Goal: Navigation & Orientation: Find specific page/section

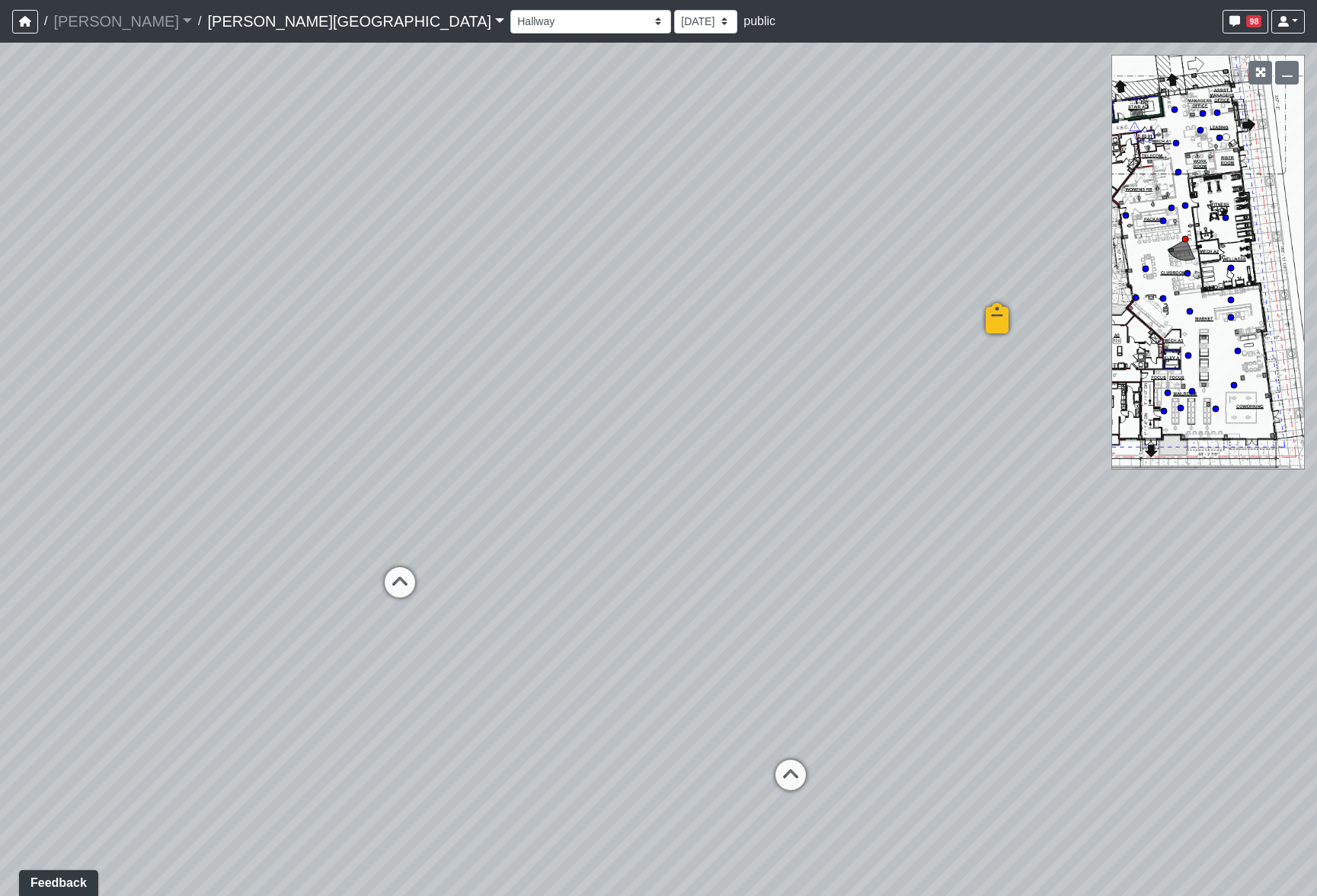
click at [511, 7] on div "Hallway Hospitality Bar Package Room Package Room Entry Pool Courtyard Entry 1 …" at bounding box center [908, 22] width 795 height 30
click at [395, 572] on icon at bounding box center [400, 590] width 46 height 46
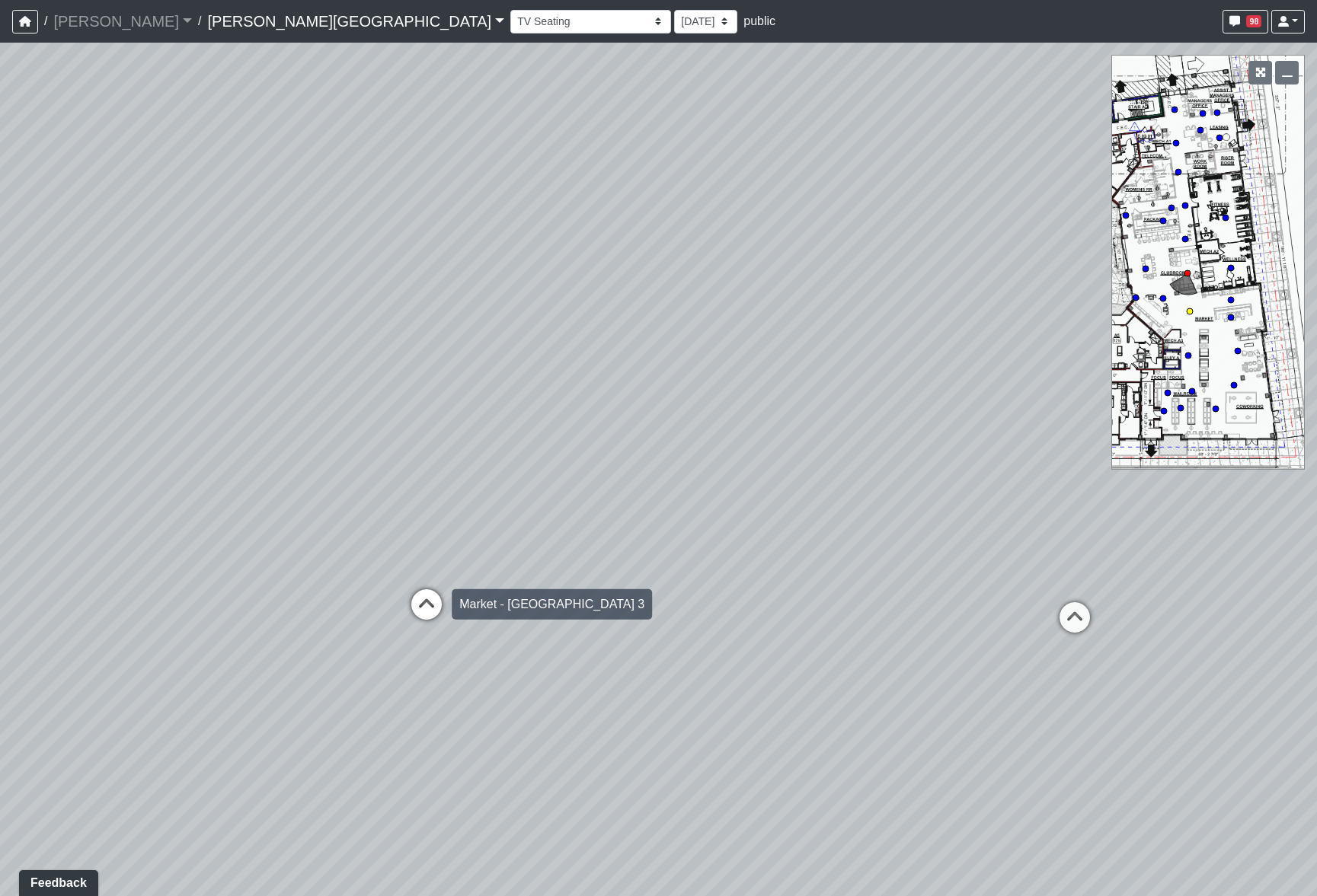
click at [439, 598] on icon at bounding box center [427, 612] width 46 height 46
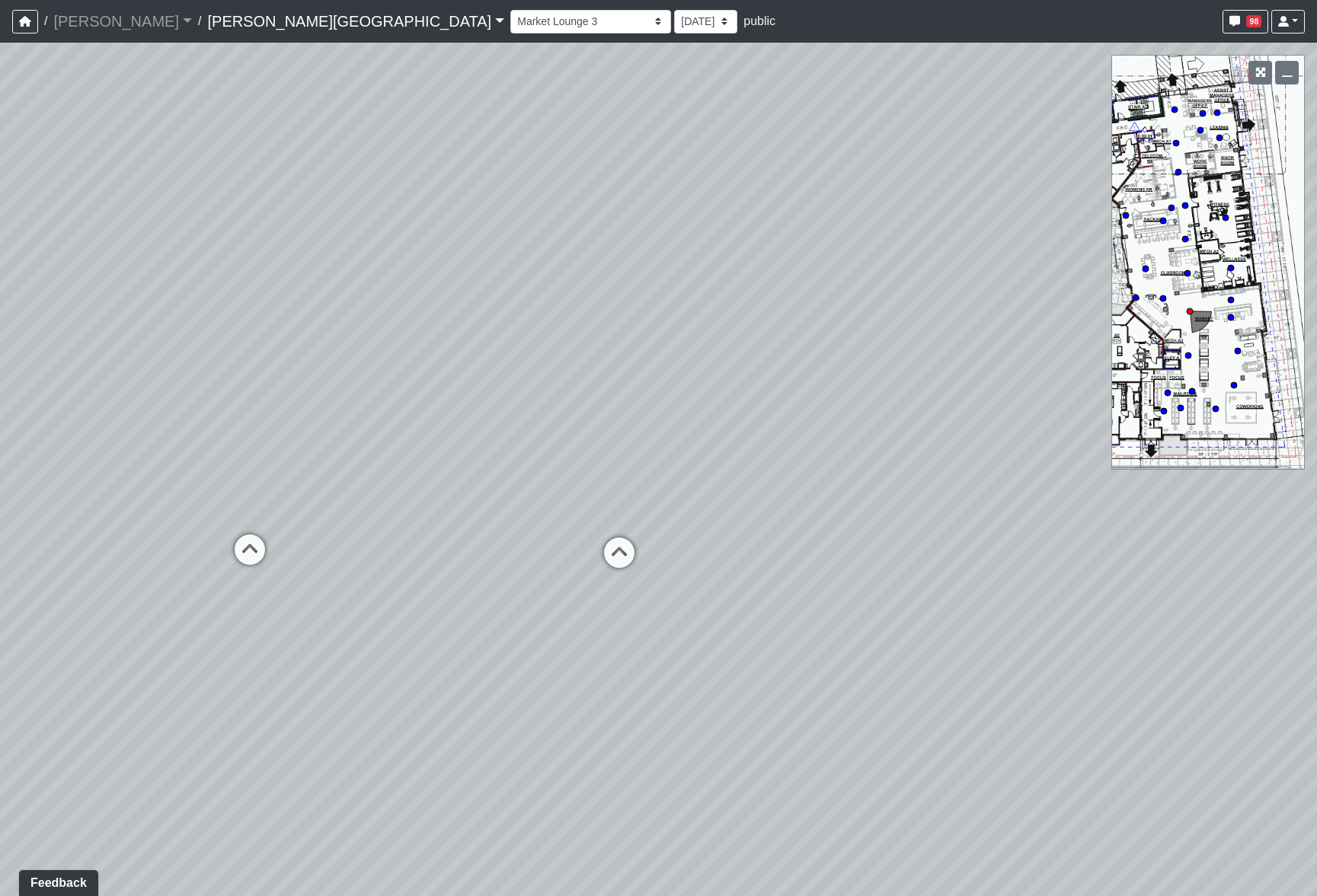
drag, startPoint x: 134, startPoint y: 556, endPoint x: 1124, endPoint y: 574, distance: 990.2
click at [1124, 573] on div "Loading... Bedroom Hallway 1 Loading... Bedroom Hallway 2 Loading... Kitchen Lo…" at bounding box center [658, 469] width 1317 height 854
click at [601, 543] on icon at bounding box center [619, 564] width 46 height 46
select select "b75WLKiiaJA3cEZUS8gtYH"
drag, startPoint x: 433, startPoint y: 628, endPoint x: 909, endPoint y: 349, distance: 551.7
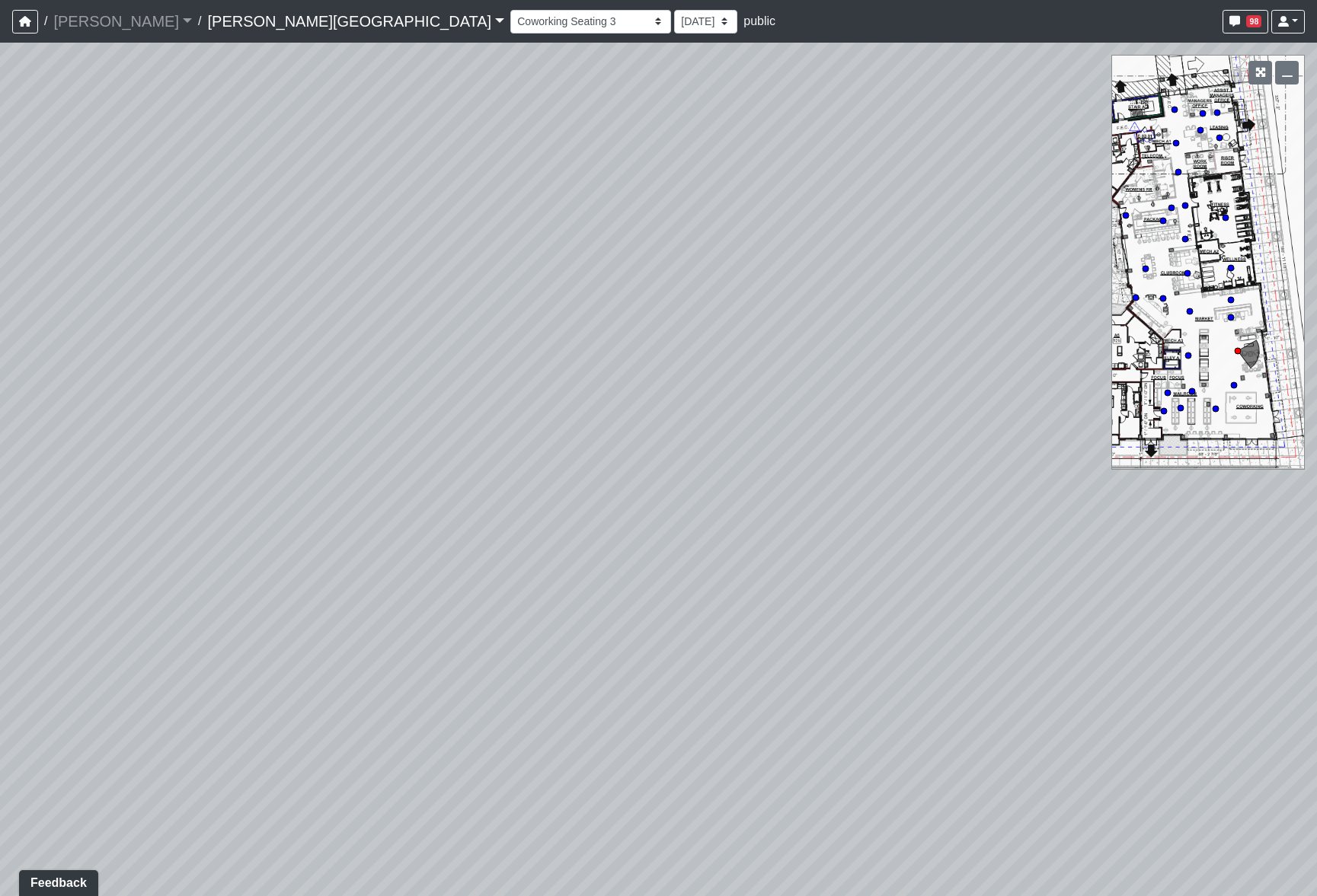
click at [906, 349] on div "Loading... Bedroom Hallway 1 Loading... Bedroom Hallway 2 Loading... Kitchen Lo…" at bounding box center [658, 469] width 1317 height 854
drag, startPoint x: 391, startPoint y: 699, endPoint x: 1298, endPoint y: 547, distance: 919.6
click at [1298, 542] on div "Loading... Bedroom Hallway 1 Loading... Bedroom Hallway 2 Loading... Kitchen Lo…" at bounding box center [658, 469] width 1317 height 854
drag, startPoint x: 539, startPoint y: 591, endPoint x: 1170, endPoint y: 752, distance: 651.2
click at [1170, 752] on div "Loading... Bedroom Hallway 1 Loading... Bedroom Hallway 2 Loading... Kitchen Lo…" at bounding box center [658, 469] width 1317 height 854
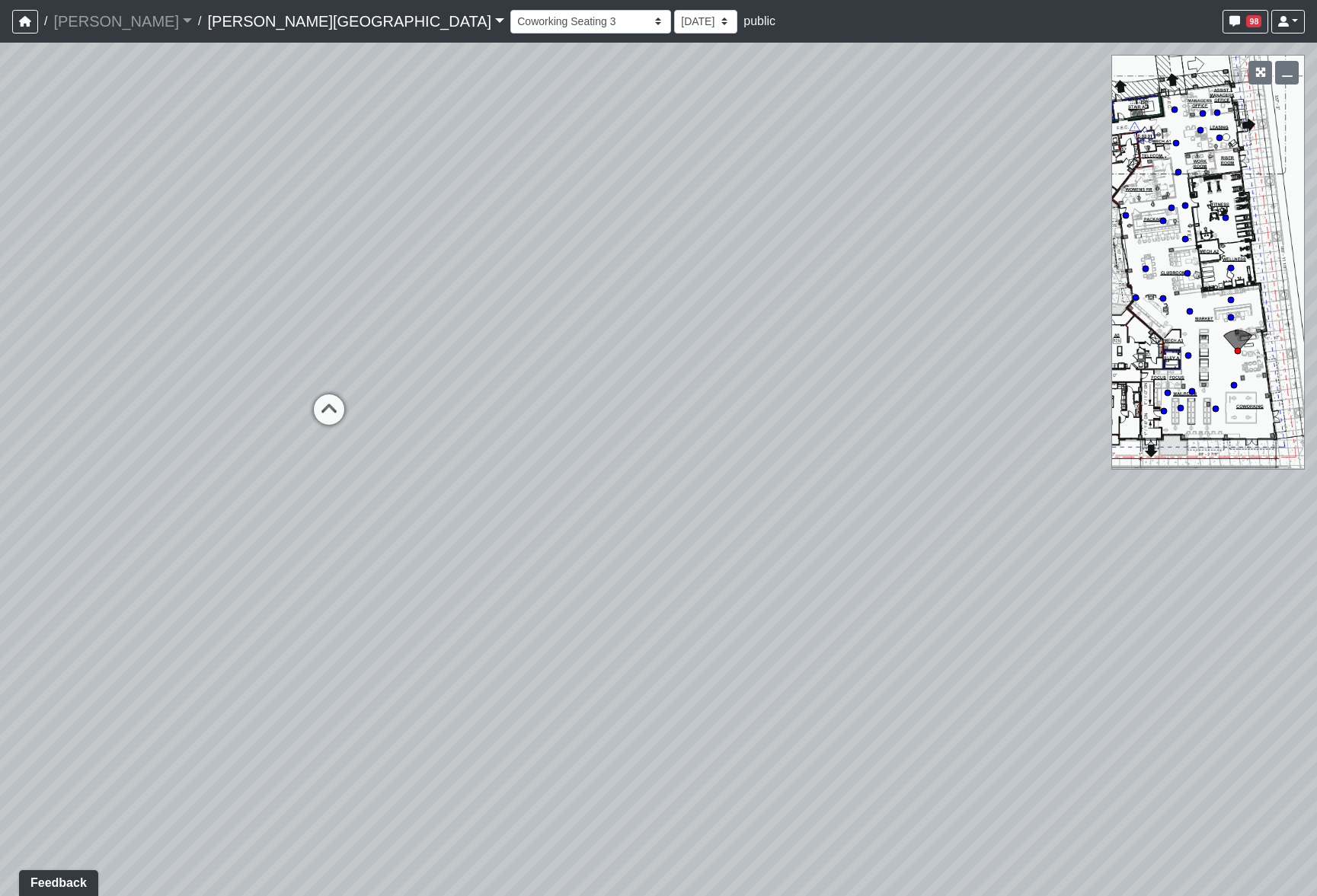
click at [1170, 752] on div "Loading... Bedroom Hallway 1 Loading... Bedroom Hallway 2 Loading... Kitchen Lo…" at bounding box center [658, 469] width 1317 height 854
drag, startPoint x: 331, startPoint y: 614, endPoint x: 1232, endPoint y: 781, distance: 916.3
click at [1232, 781] on div "Loading... Bedroom Hallway 1 Loading... Bedroom Hallway 2 Loading... Kitchen Lo…" at bounding box center [658, 469] width 1317 height 854
drag, startPoint x: 311, startPoint y: 644, endPoint x: 1496, endPoint y: 771, distance: 1191.8
click at [1316, 771] on html "/ [PERSON_NAME] Loading... / [PERSON_NAME][GEOGRAPHIC_DATA] [PERSON_NAME][GEOGR…" at bounding box center [658, 448] width 1317 height 896
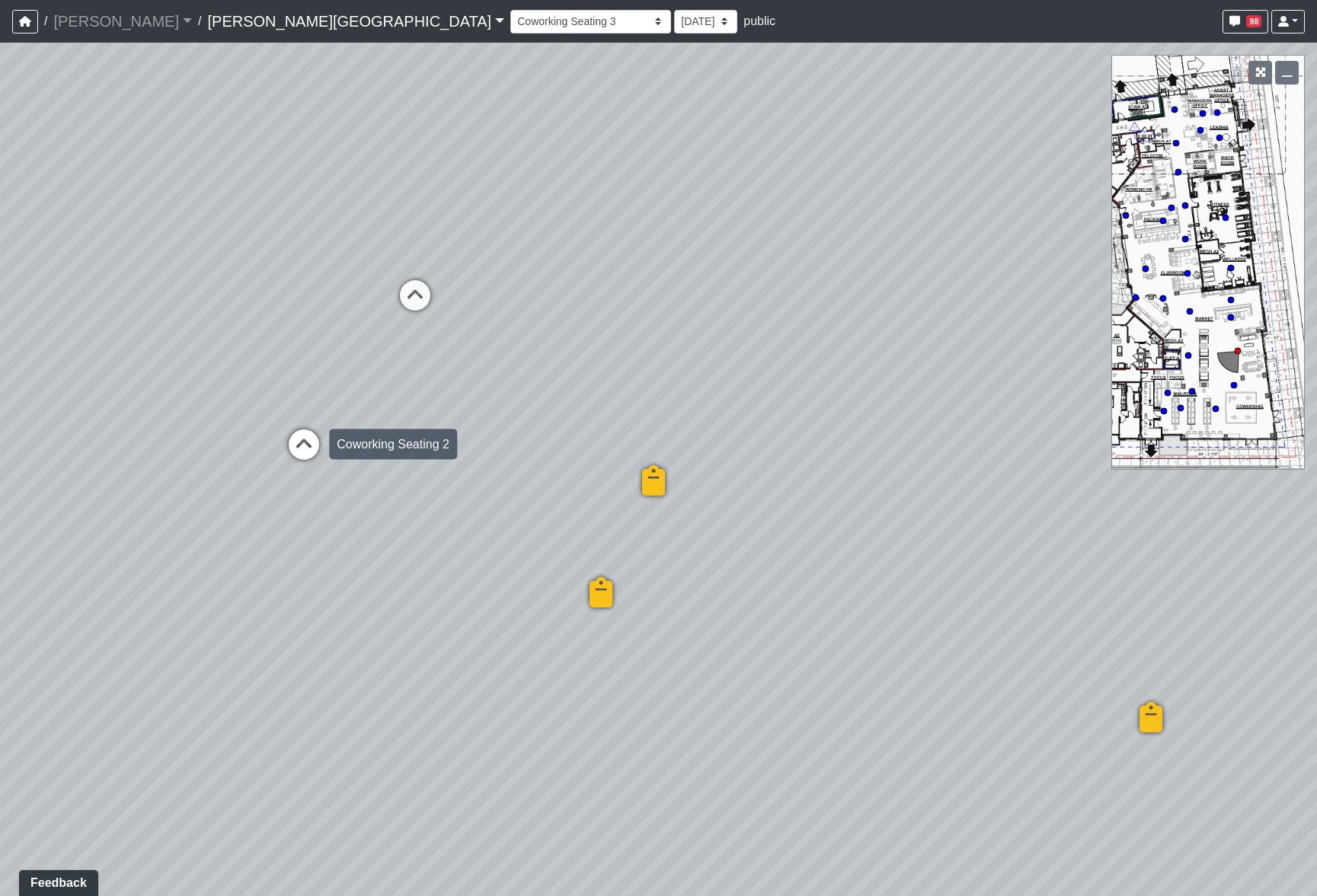
drag, startPoint x: 342, startPoint y: 732, endPoint x: 202, endPoint y: 426, distance: 336.5
click at [218, 426] on div "Loading... Bedroom Hallway 1 Loading... Bedroom Hallway 2 Loading... Kitchen Lo…" at bounding box center [658, 469] width 1317 height 854
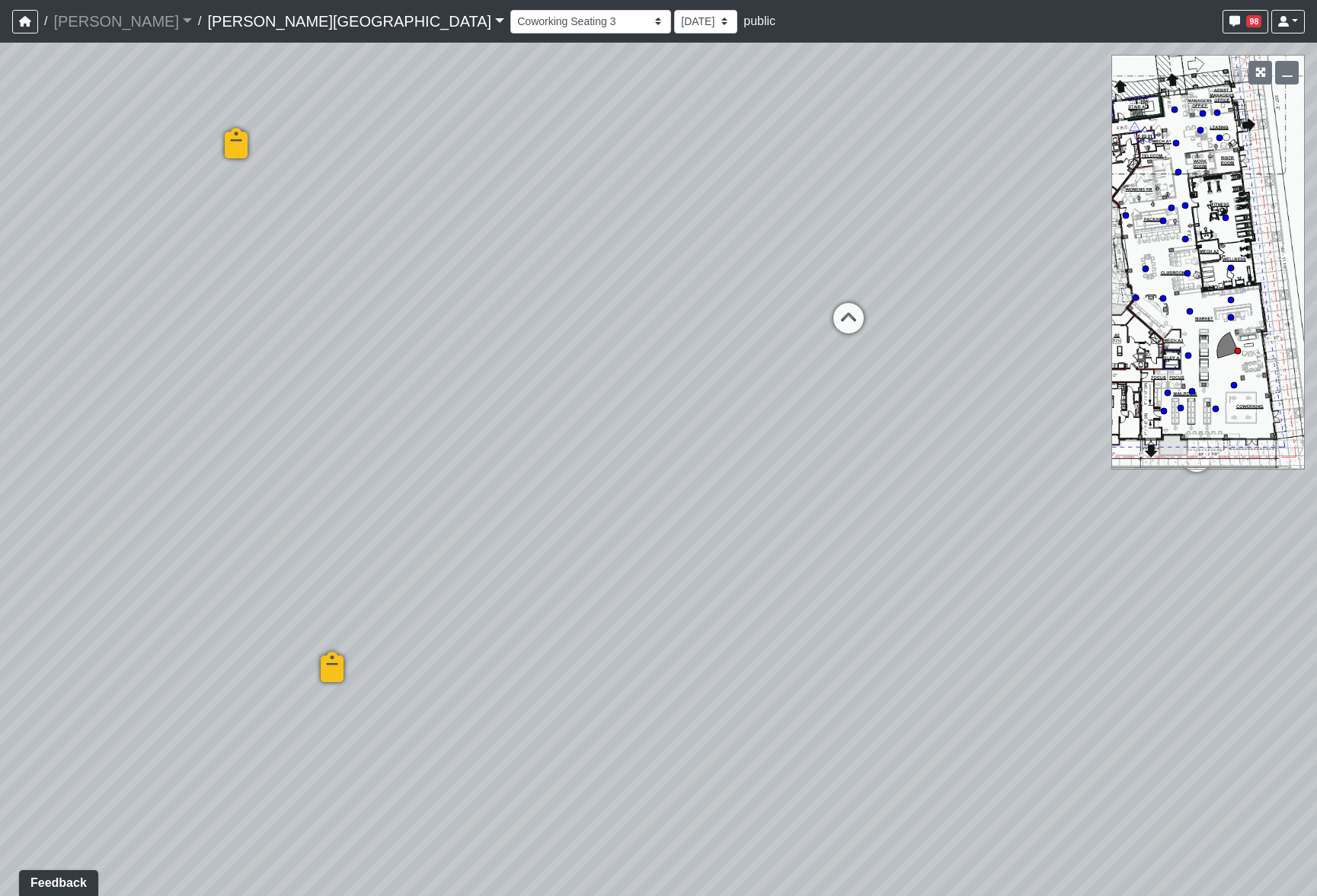
drag, startPoint x: 941, startPoint y: 527, endPoint x: -19, endPoint y: 569, distance: 960.9
click at [0, 569] on html "/ [PERSON_NAME] Loading... / [PERSON_NAME][GEOGRAPHIC_DATA] [PERSON_NAME][GEOGR…" at bounding box center [658, 448] width 1317 height 896
drag, startPoint x: 694, startPoint y: 534, endPoint x: 182, endPoint y: 609, distance: 517.5
click at [185, 609] on div "Loading... Bedroom Hallway 1 Loading... Bedroom Hallway 2 Loading... Kitchen Lo…" at bounding box center [658, 469] width 1317 height 854
drag, startPoint x: 1086, startPoint y: 653, endPoint x: 472, endPoint y: 611, distance: 615.4
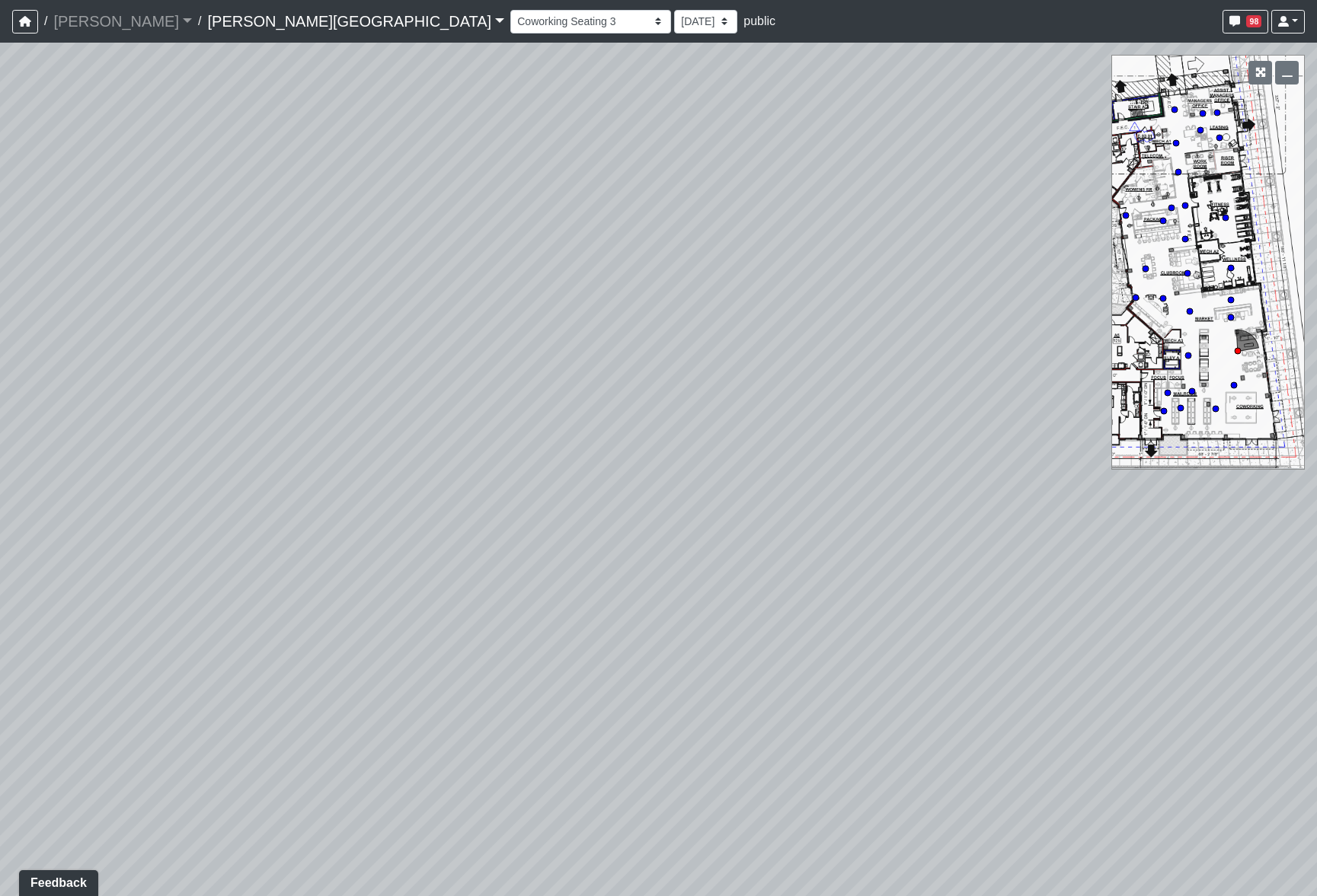
click at [475, 613] on div "Loading... Bedroom Hallway 1 Loading... Bedroom Hallway 2 Loading... Kitchen Lo…" at bounding box center [658, 469] width 1317 height 854
drag, startPoint x: 979, startPoint y: 643, endPoint x: 306, endPoint y: 458, distance: 698.0
click at [293, 470] on div "Loading... Bedroom Hallway 1 Loading... Bedroom Hallway 2 Loading... Kitchen Lo…" at bounding box center [658, 469] width 1317 height 854
drag, startPoint x: 601, startPoint y: 541, endPoint x: 700, endPoint y: 320, distance: 242.2
click at [700, 320] on div "Loading... Bedroom Hallway 1 Loading... Bedroom Hallway 2 Loading... Kitchen Lo…" at bounding box center [658, 469] width 1317 height 854
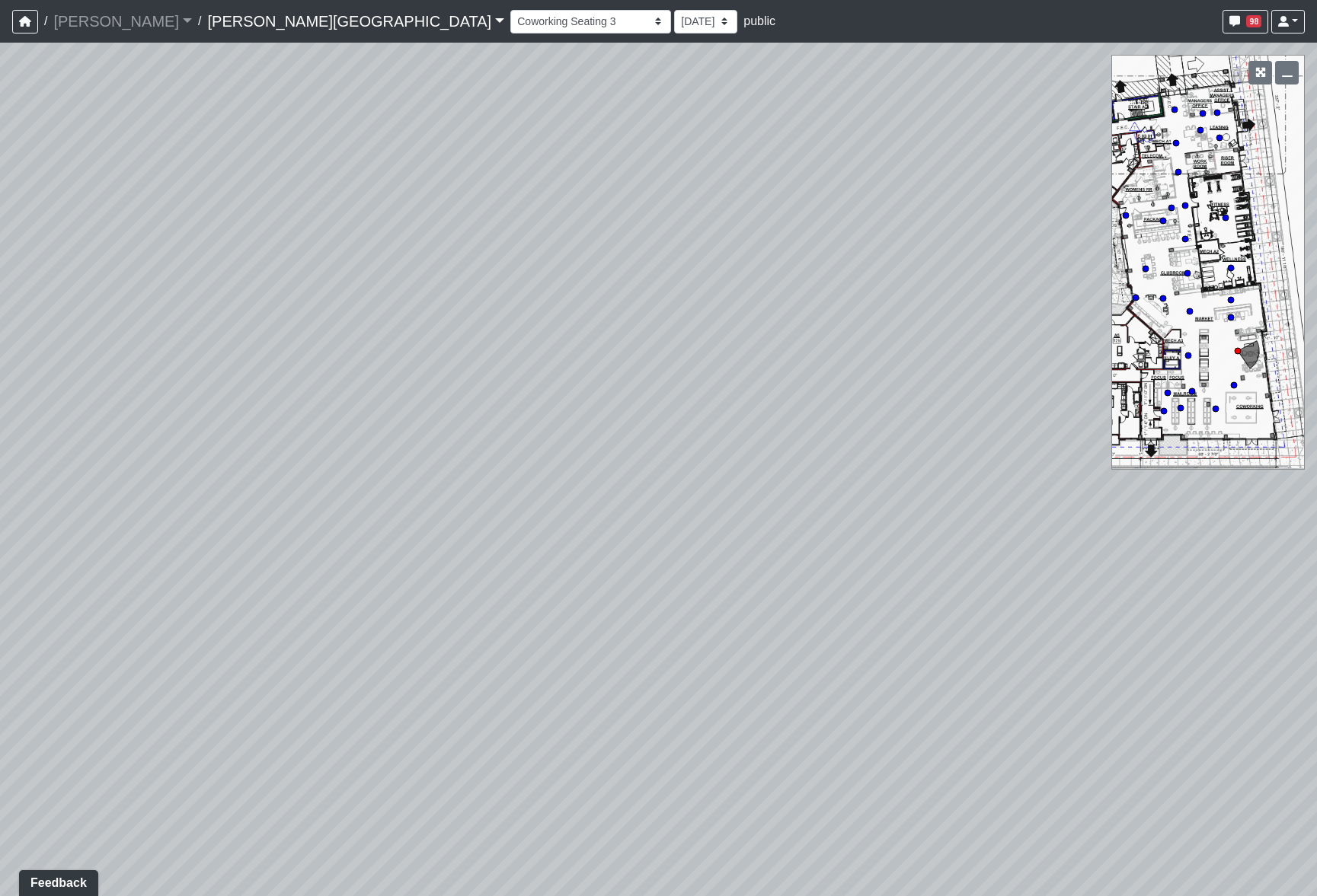
drag, startPoint x: 696, startPoint y: 353, endPoint x: 233, endPoint y: 536, distance: 497.9
click at [232, 534] on div "Loading... Bedroom Hallway 1 Loading... Bedroom Hallway 2 Loading... Kitchen Lo…" at bounding box center [658, 469] width 1317 height 854
drag, startPoint x: 638, startPoint y: 448, endPoint x: -86, endPoint y: 557, distance: 732.2
click at [0, 557] on html "/ [PERSON_NAME] Loading... / [PERSON_NAME][GEOGRAPHIC_DATA] [PERSON_NAME][GEOGR…" at bounding box center [658, 448] width 1317 height 896
drag, startPoint x: 329, startPoint y: 603, endPoint x: 236, endPoint y: 802, distance: 219.7
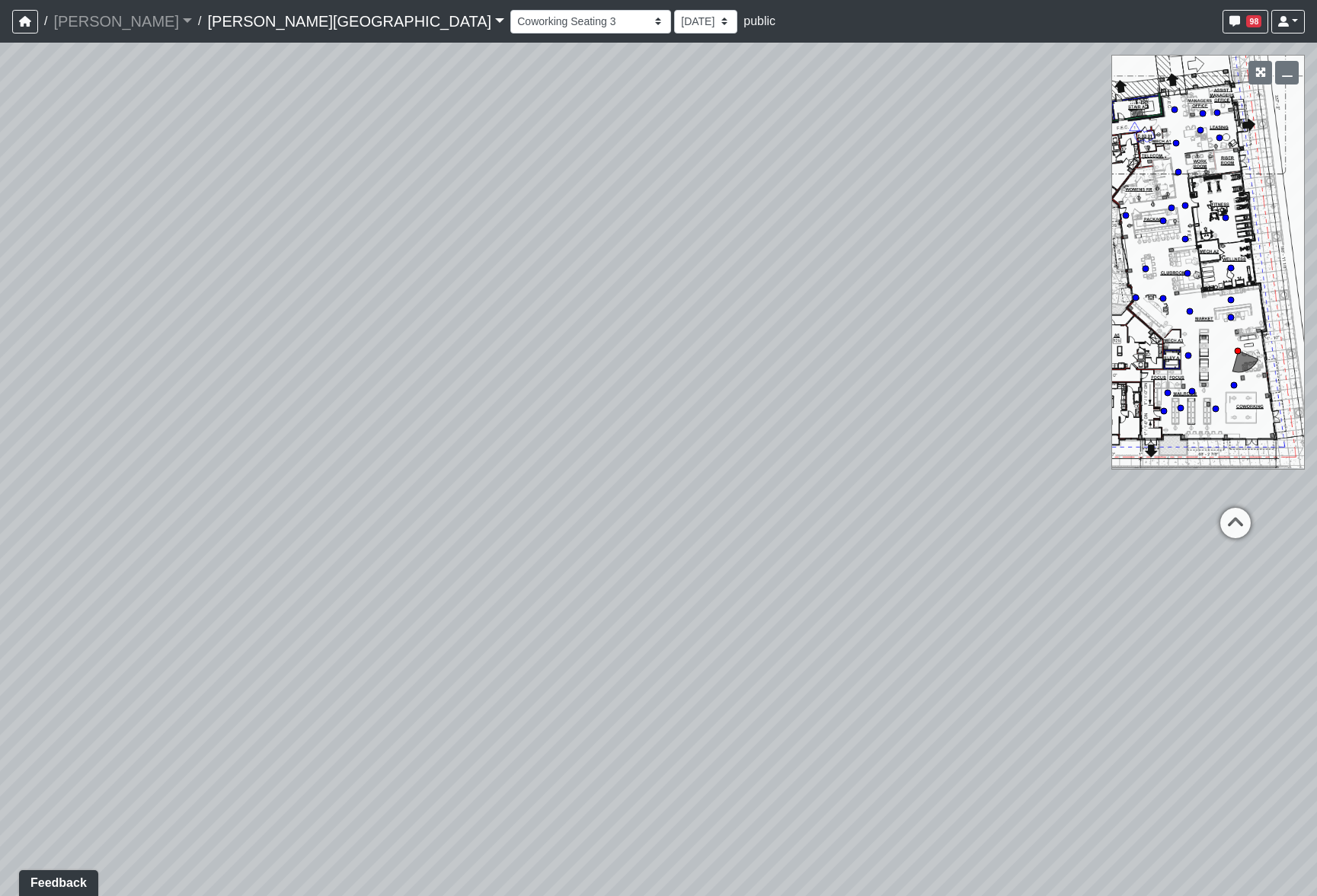
click at [152, 832] on div "Loading... Bedroom Hallway 1 Loading... Bedroom Hallway 2 Loading... Kitchen Lo…" at bounding box center [658, 469] width 1317 height 854
drag, startPoint x: 637, startPoint y: 695, endPoint x: 446, endPoint y: 787, distance: 212.0
click at [451, 788] on div "Loading... Bedroom Hallway 1 Loading... Bedroom Hallway 2 Loading... Kitchen Lo…" at bounding box center [658, 469] width 1317 height 854
drag, startPoint x: 1018, startPoint y: 742, endPoint x: 357, endPoint y: 770, distance: 661.6
click at [361, 772] on div "Loading... Bedroom Hallway 1 Loading... Bedroom Hallway 2 Loading... Kitchen Lo…" at bounding box center [658, 469] width 1317 height 854
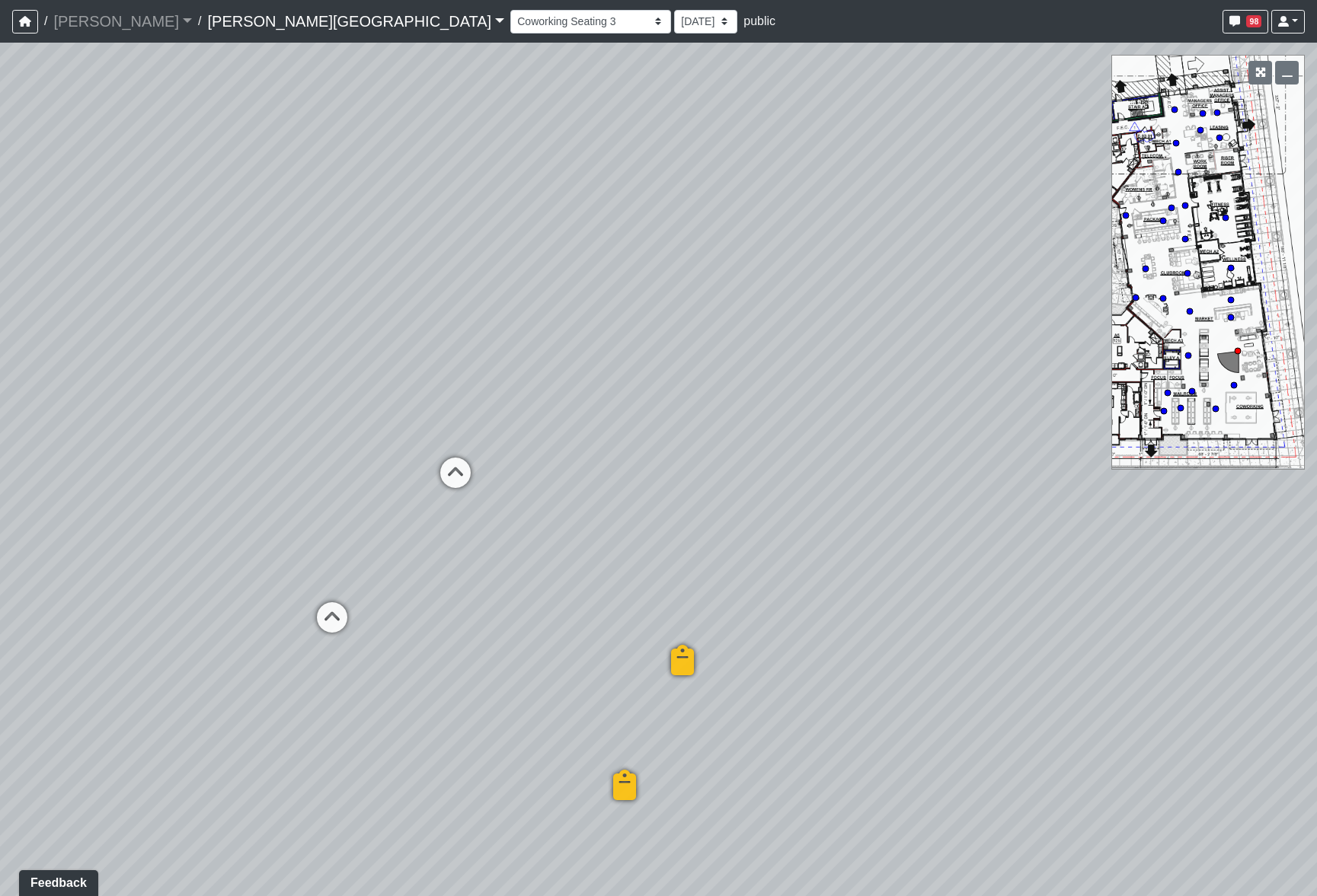
drag, startPoint x: 486, startPoint y: 766, endPoint x: 582, endPoint y: 771, distance: 96.1
click at [543, 767] on div "Loading... Bedroom Hallway 1 Loading... Bedroom Hallway 2 Loading... Kitchen Lo…" at bounding box center [658, 469] width 1317 height 854
drag, startPoint x: 350, startPoint y: 723, endPoint x: 761, endPoint y: 726, distance: 411.0
click at [761, 726] on div "Loading... Bedroom Hallway 1 Loading... Bedroom Hallway 2 Loading... Kitchen Lo…" at bounding box center [658, 469] width 1317 height 854
drag, startPoint x: 761, startPoint y: 721, endPoint x: 1137, endPoint y: 668, distance: 379.7
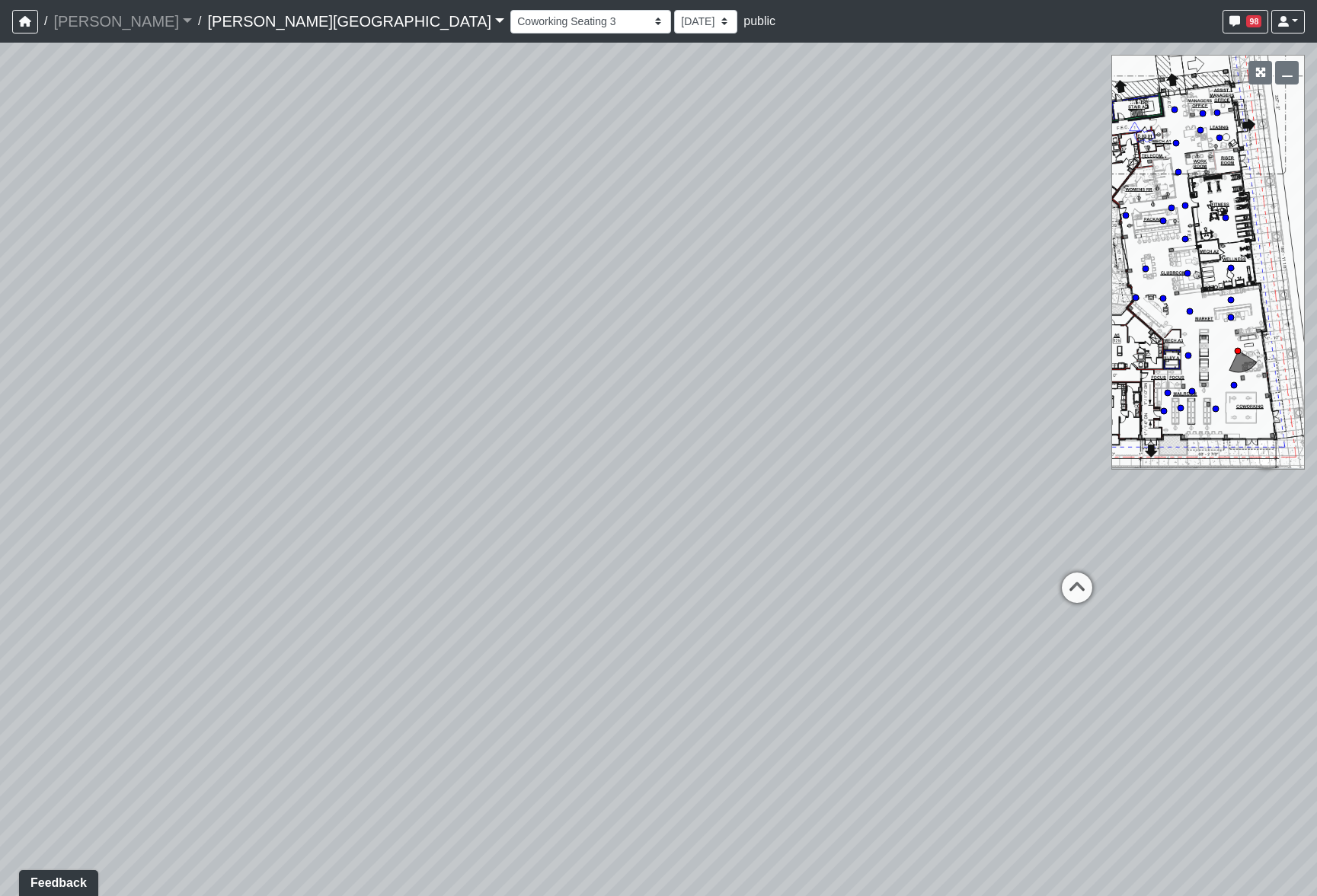
click at [1137, 668] on div "Loading... Bedroom Hallway 1 Loading... Bedroom Hallway 2 Loading... Kitchen Lo…" at bounding box center [658, 469] width 1317 height 854
drag, startPoint x: 391, startPoint y: 723, endPoint x: 659, endPoint y: 489, distance: 355.8
click at [507, 677] on div "Loading... Bedroom Hallway 1 Loading... Bedroom Hallway 2 Loading... Kitchen Lo…" at bounding box center [658, 469] width 1317 height 854
drag, startPoint x: 393, startPoint y: 492, endPoint x: 1463, endPoint y: 260, distance: 1094.9
click at [1316, 260] on html "/ [PERSON_NAME] Loading... / [PERSON_NAME][GEOGRAPHIC_DATA] [PERSON_NAME][GEOGR…" at bounding box center [658, 448] width 1317 height 896
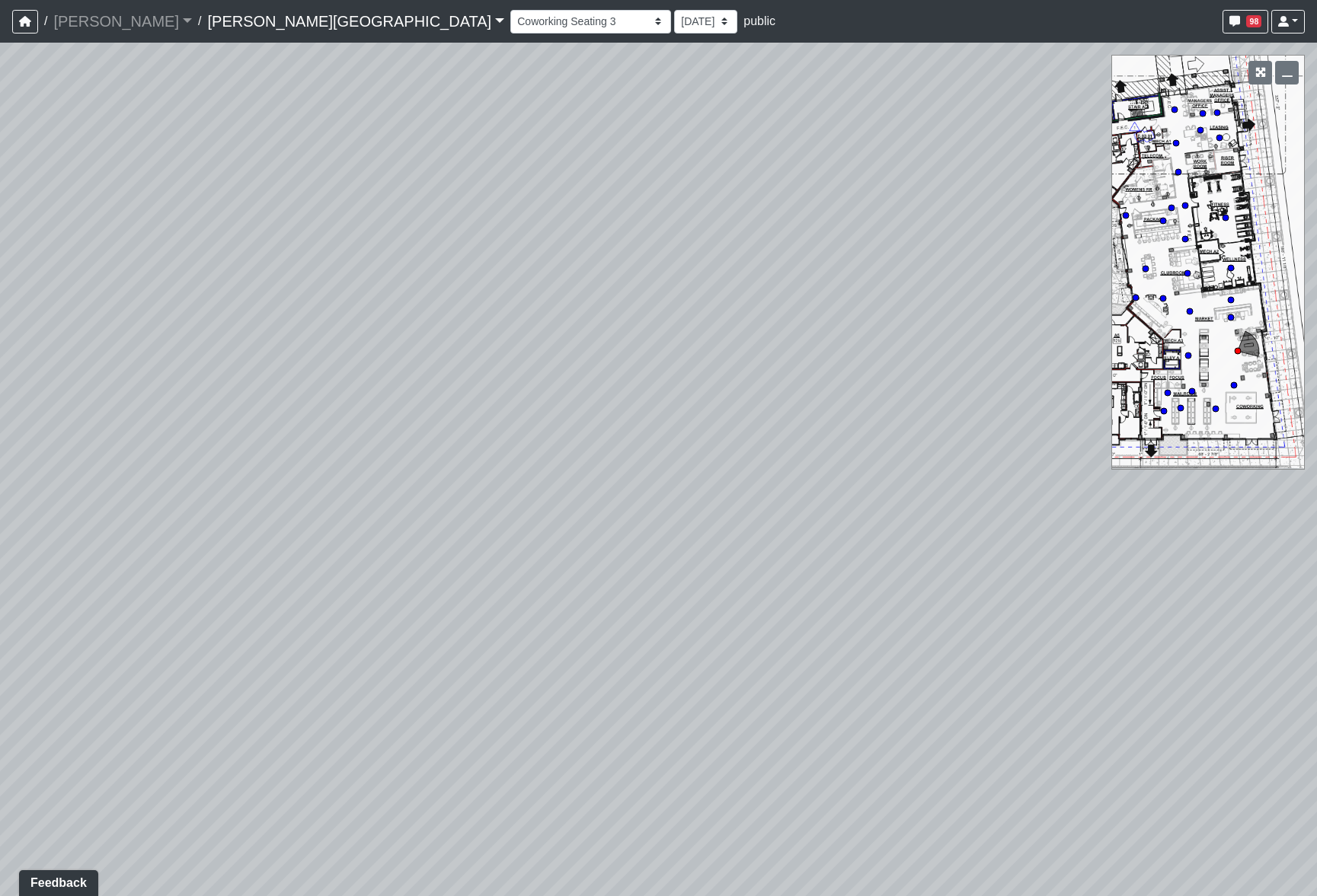
drag, startPoint x: 430, startPoint y: 456, endPoint x: 1474, endPoint y: 450, distance: 1044.0
click at [1316, 450] on html "/ [PERSON_NAME] Loading... / [PERSON_NAME][GEOGRAPHIC_DATA] [PERSON_NAME][GEOGR…" at bounding box center [658, 448] width 1317 height 896
drag, startPoint x: 462, startPoint y: 460, endPoint x: 293, endPoint y: 356, distance: 198.4
click at [299, 354] on div "Loading... Bedroom Hallway 1 Loading... Bedroom Hallway 2 Loading... Kitchen Lo…" at bounding box center [658, 469] width 1317 height 854
drag, startPoint x: 824, startPoint y: 394, endPoint x: 1300, endPoint y: 489, distance: 485.4
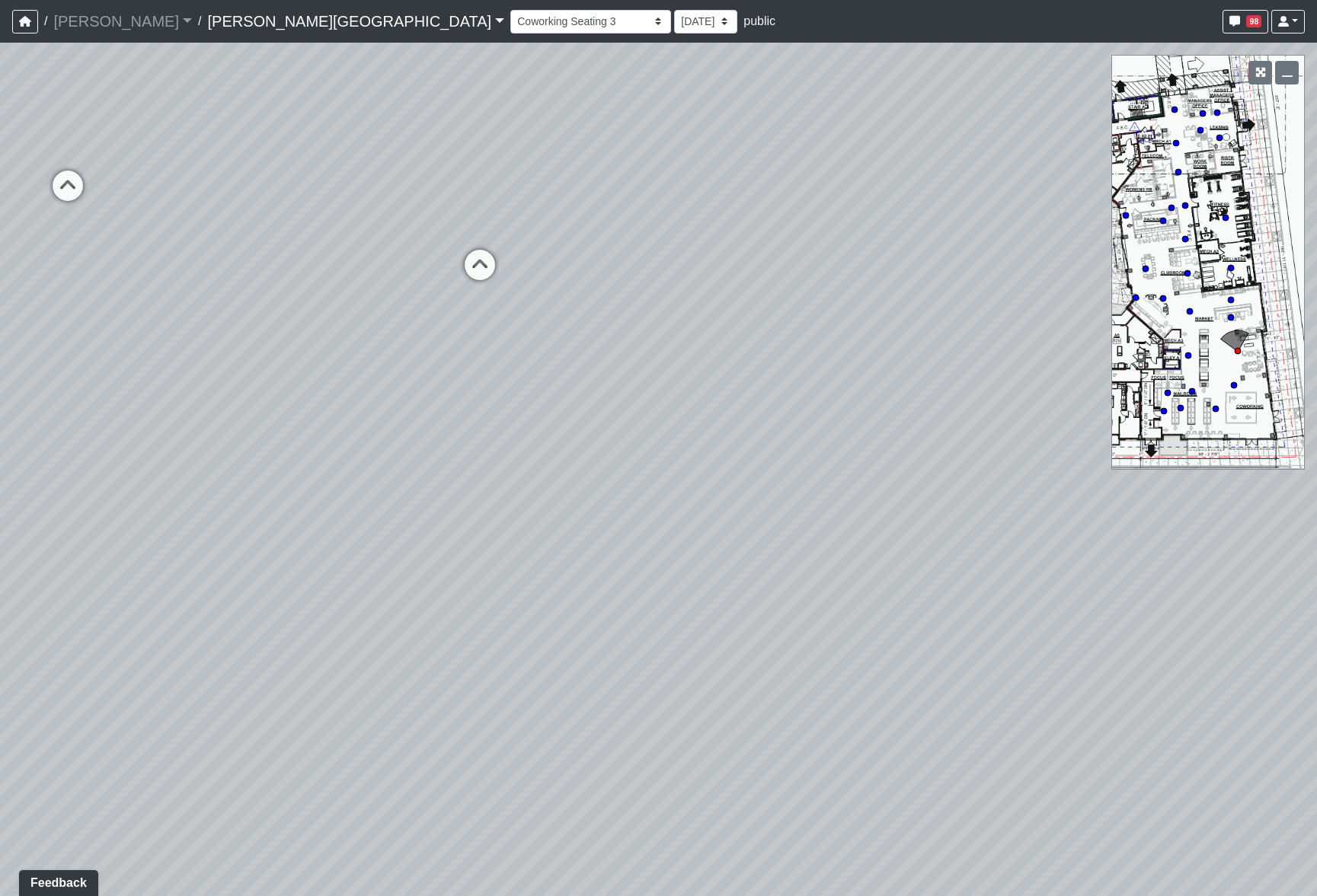
click at [1300, 489] on div "Loading... Bedroom Hallway 1 Loading... Bedroom Hallway 2 Loading... Kitchen Lo…" at bounding box center [658, 469] width 1317 height 854
drag, startPoint x: 339, startPoint y: 410, endPoint x: 797, endPoint y: 705, distance: 544.8
click at [797, 706] on div "Loading... Bedroom Hallway 1 Loading... Bedroom Hallway 2 Loading... Kitchen Lo…" at bounding box center [658, 469] width 1317 height 854
drag, startPoint x: 903, startPoint y: 678, endPoint x: 198, endPoint y: 427, distance: 748.3
click at [236, 433] on div "Loading... Bedroom Hallway 1 Loading... Bedroom Hallway 2 Loading... Kitchen Lo…" at bounding box center [658, 469] width 1317 height 854
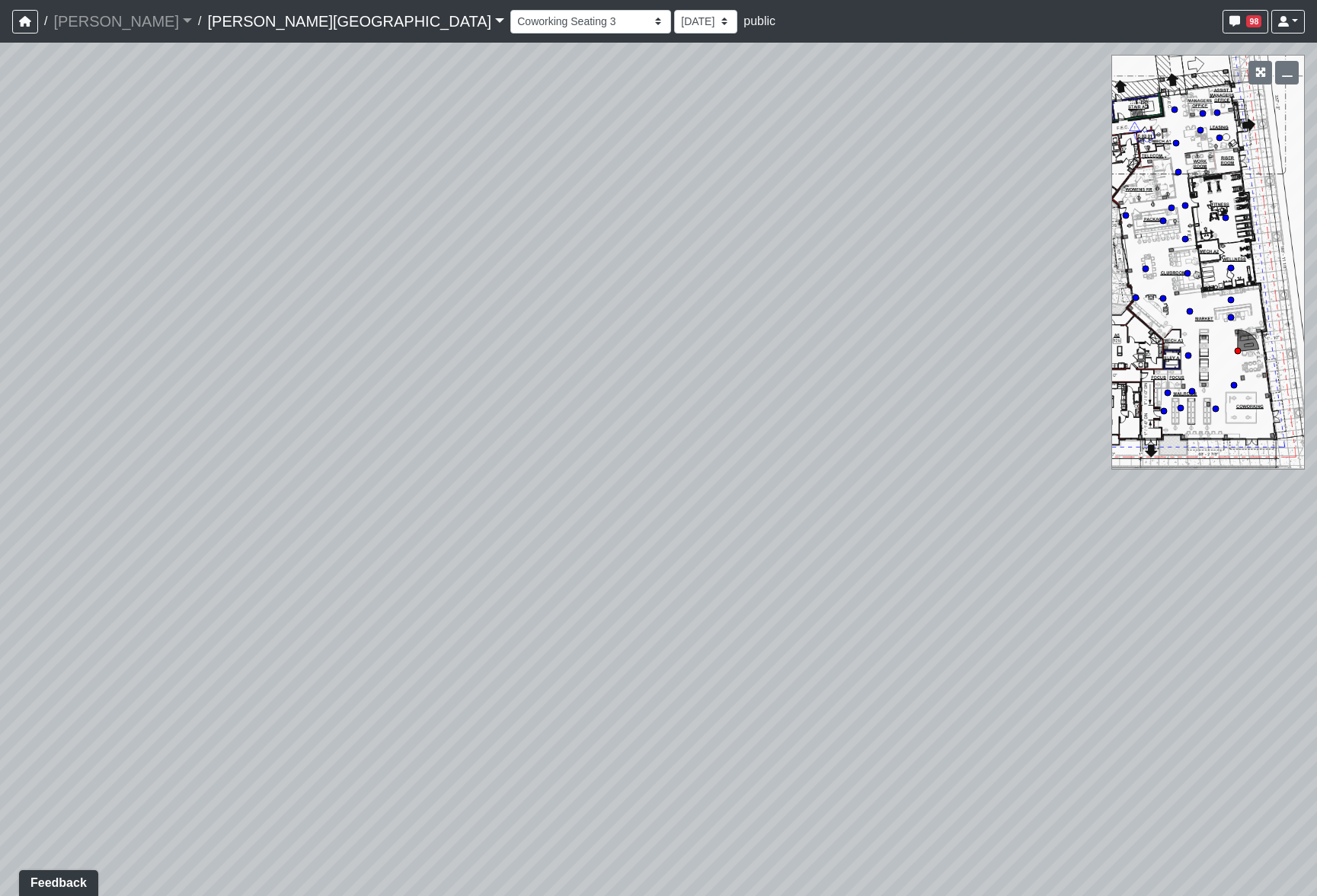
drag, startPoint x: 775, startPoint y: 534, endPoint x: 237, endPoint y: 723, distance: 570.2
click at [243, 721] on div "Loading... Bedroom Hallway 1 Loading... Bedroom Hallway 2 Loading... Kitchen Lo…" at bounding box center [658, 469] width 1317 height 854
drag, startPoint x: 852, startPoint y: 681, endPoint x: 98, endPoint y: 710, distance: 754.6
click at [90, 716] on div "Loading... Bedroom Hallway 1 Loading... Bedroom Hallway 2 Loading... Kitchen Lo…" at bounding box center [658, 469] width 1317 height 854
drag, startPoint x: 830, startPoint y: 677, endPoint x: 104, endPoint y: 818, distance: 739.6
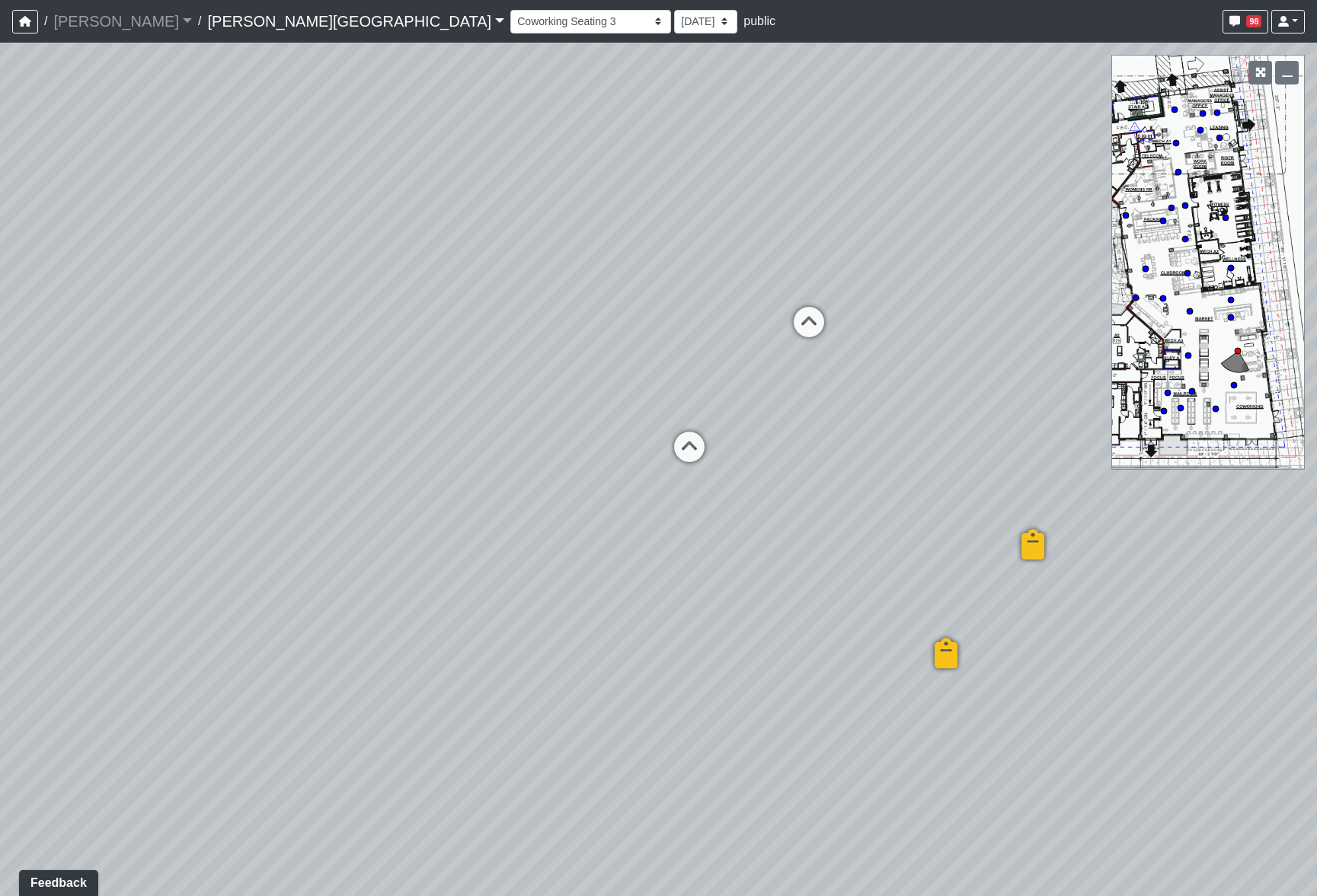
click at [101, 822] on div "Loading... Bedroom Hallway 1 Loading... Bedroom Hallway 2 Loading... Kitchen Lo…" at bounding box center [658, 469] width 1317 height 854
drag, startPoint x: 443, startPoint y: 645, endPoint x: 1241, endPoint y: 593, distance: 799.7
click at [1226, 593] on div "Loading... Bedroom Hallway 1 Loading... Bedroom Hallway 2 Loading... Kitchen Lo…" at bounding box center [658, 469] width 1317 height 854
drag, startPoint x: 591, startPoint y: 636, endPoint x: 708, endPoint y: 651, distance: 118.0
click at [708, 651] on div "Loading... Bedroom Hallway 1 Loading... Bedroom Hallway 2 Loading... Kitchen Lo…" at bounding box center [658, 469] width 1317 height 854
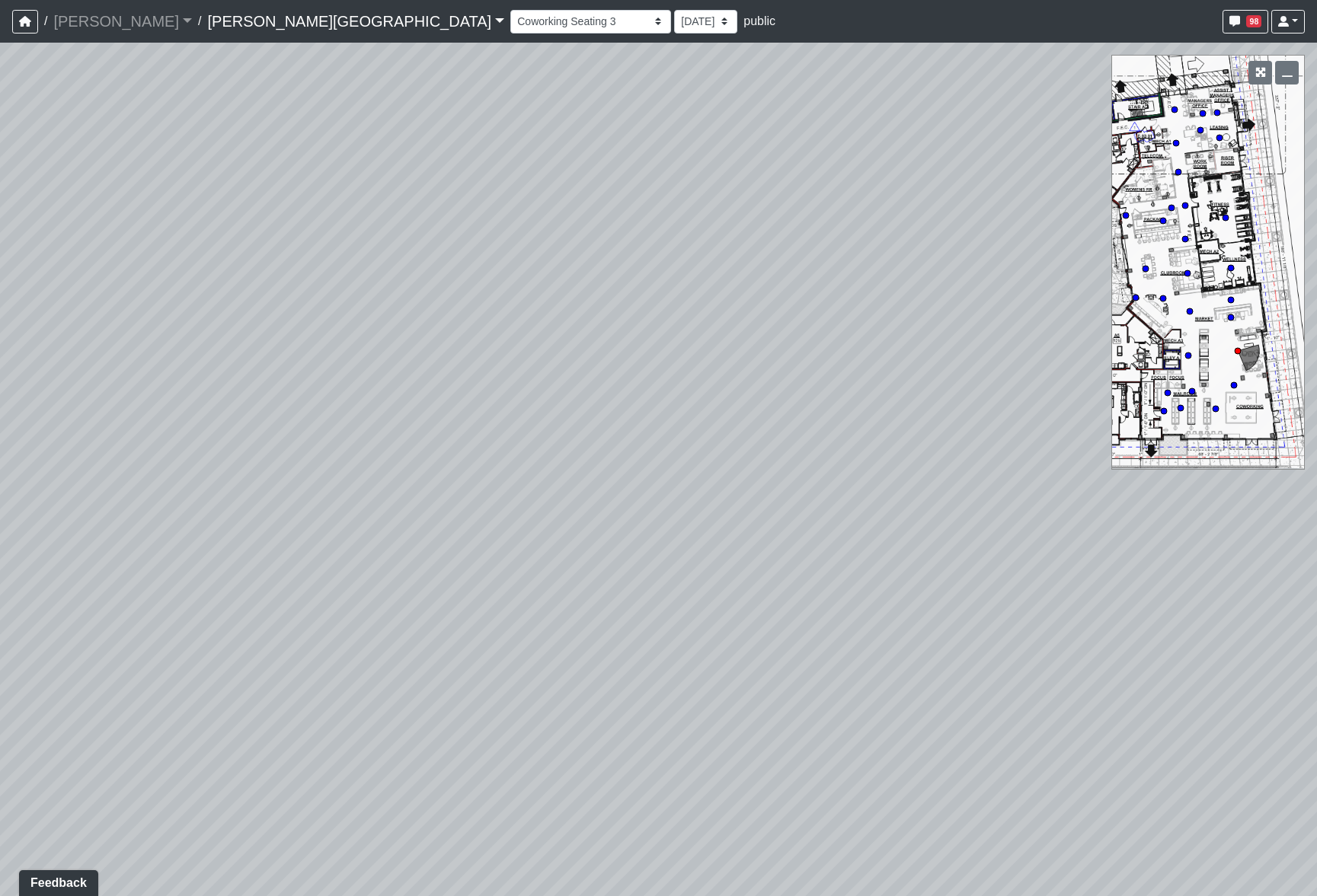
drag, startPoint x: 507, startPoint y: 657, endPoint x: 609, endPoint y: 661, distance: 102.1
click at [609, 661] on div "Loading... Bedroom Hallway 1 Loading... Bedroom Hallway 2 Loading... Kitchen Lo…" at bounding box center [658, 469] width 1317 height 854
drag, startPoint x: 518, startPoint y: 683, endPoint x: 1351, endPoint y: 640, distance: 834.1
click at [1316, 640] on html "/ [PERSON_NAME] Loading... / [PERSON_NAME][GEOGRAPHIC_DATA] [PERSON_NAME][GEOGR…" at bounding box center [658, 448] width 1317 height 896
